Goal: Task Accomplishment & Management: Manage account settings

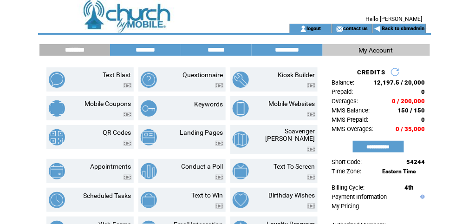
click at [411, 30] on link "Back to sbmadmin" at bounding box center [403, 29] width 43 height 6
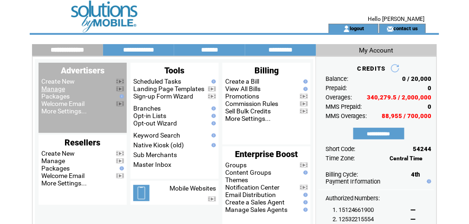
click at [58, 91] on link "Manage" at bounding box center [53, 88] width 24 height 7
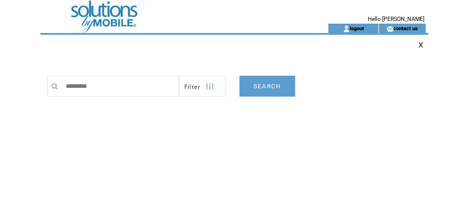
type input "**********"
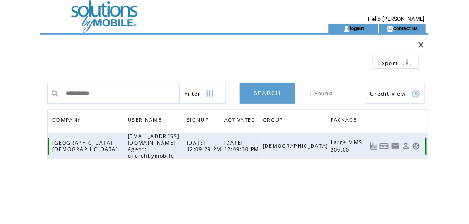
click at [417, 143] on link at bounding box center [417, 146] width 8 height 8
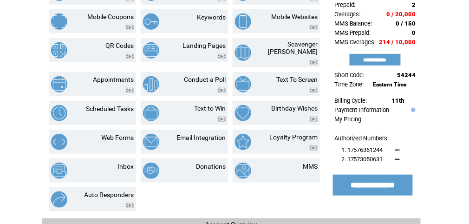
scroll to position [99, 0]
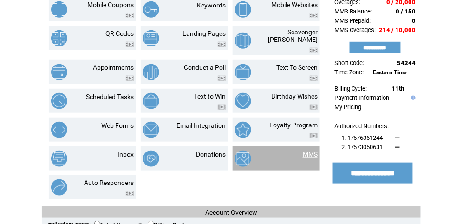
click at [309, 151] on link "MMS" at bounding box center [310, 154] width 15 height 7
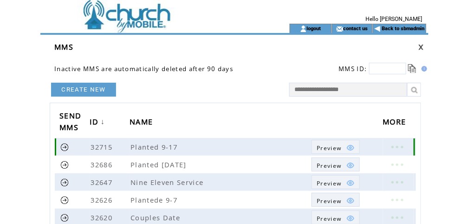
click at [334, 145] on span "Preview" at bounding box center [329, 148] width 25 height 8
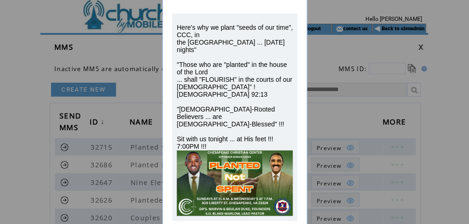
scroll to position [74, 0]
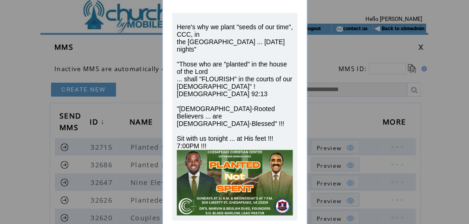
click at [336, 118] on div "PREVIEW Here's why we plant "seeds of our time", CCC, in the [GEOGRAPHIC_DATA] …" at bounding box center [234, 112] width 469 height 224
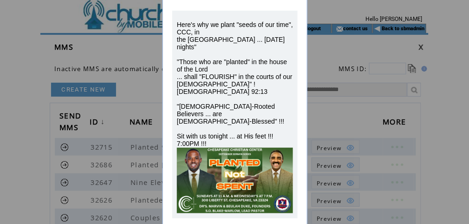
scroll to position [0, 0]
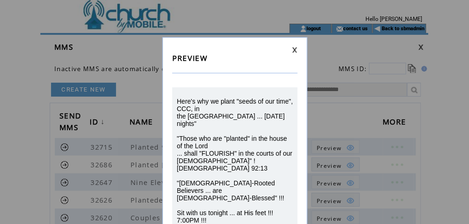
click at [295, 49] on link at bounding box center [295, 50] width 6 height 6
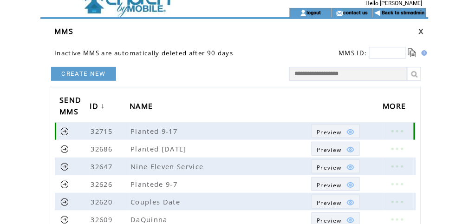
scroll to position [25, 0]
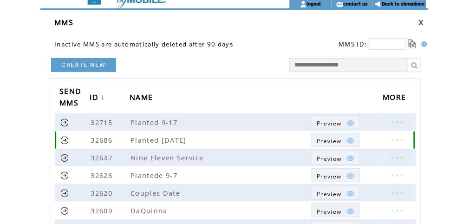
click at [323, 134] on link "Preview" at bounding box center [336, 140] width 48 height 14
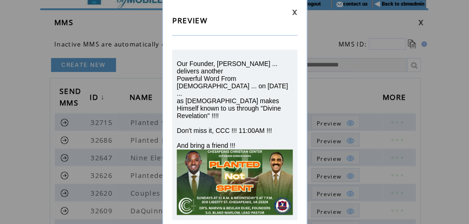
scroll to position [39, 0]
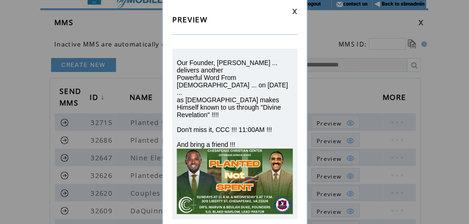
click at [296, 12] on link at bounding box center [295, 11] width 6 height 6
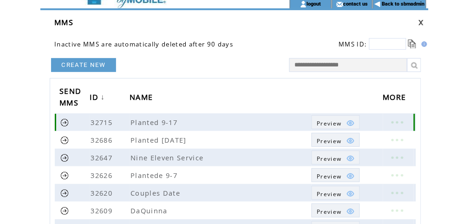
click at [395, 124] on link at bounding box center [397, 122] width 28 height 12
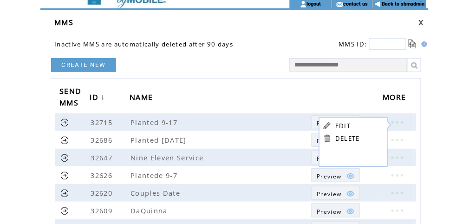
drag, startPoint x: 247, startPoint y: 91, endPoint x: 241, endPoint y: 91, distance: 6.1
click at [246, 91] on th "NAME" at bounding box center [221, 98] width 182 height 30
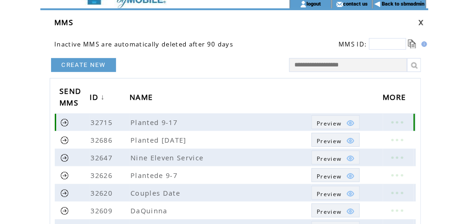
click at [65, 120] on link at bounding box center [64, 122] width 9 height 9
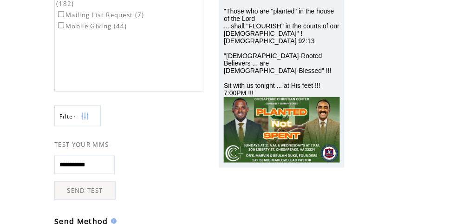
scroll to position [124, 0]
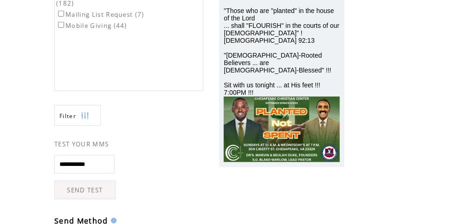
drag, startPoint x: 108, startPoint y: 164, endPoint x: 27, endPoint y: 165, distance: 80.9
type input "**********"
click at [77, 186] on link "SEND TEST" at bounding box center [84, 190] width 61 height 19
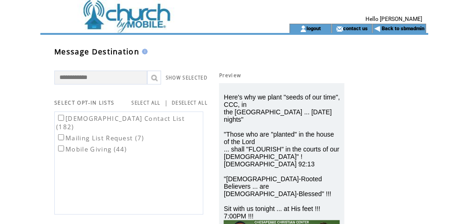
click at [134, 21] on td at bounding box center [152, 12] width 224 height 24
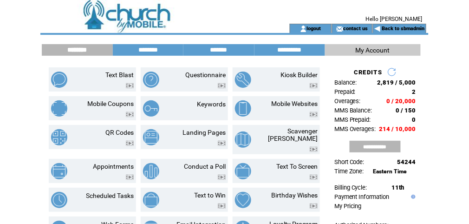
click at [365, 149] on input "**********" at bounding box center [375, 147] width 51 height 12
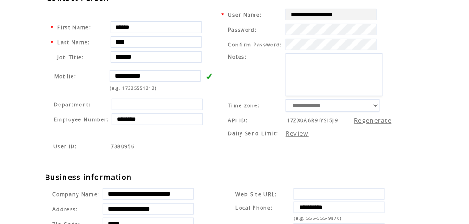
scroll to position [74, 0]
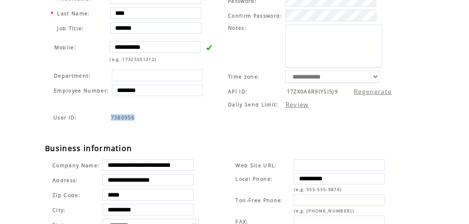
drag, startPoint x: 141, startPoint y: 123, endPoint x: 107, endPoint y: 125, distance: 34.4
click at [107, 121] on tr "User ID: 7380956" at bounding box center [222, 117] width 342 height 7
